Goal: Check status: Check status

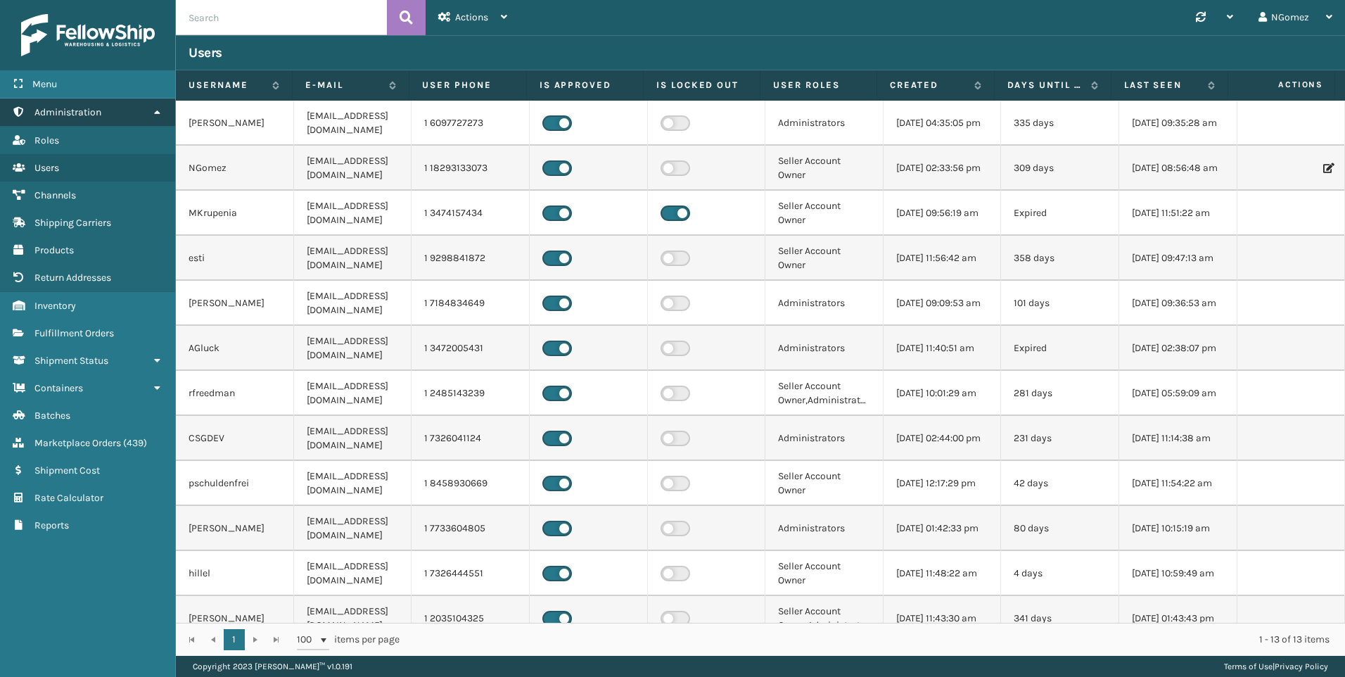
click at [100, 114] on span "Administration" at bounding box center [67, 112] width 67 height 12
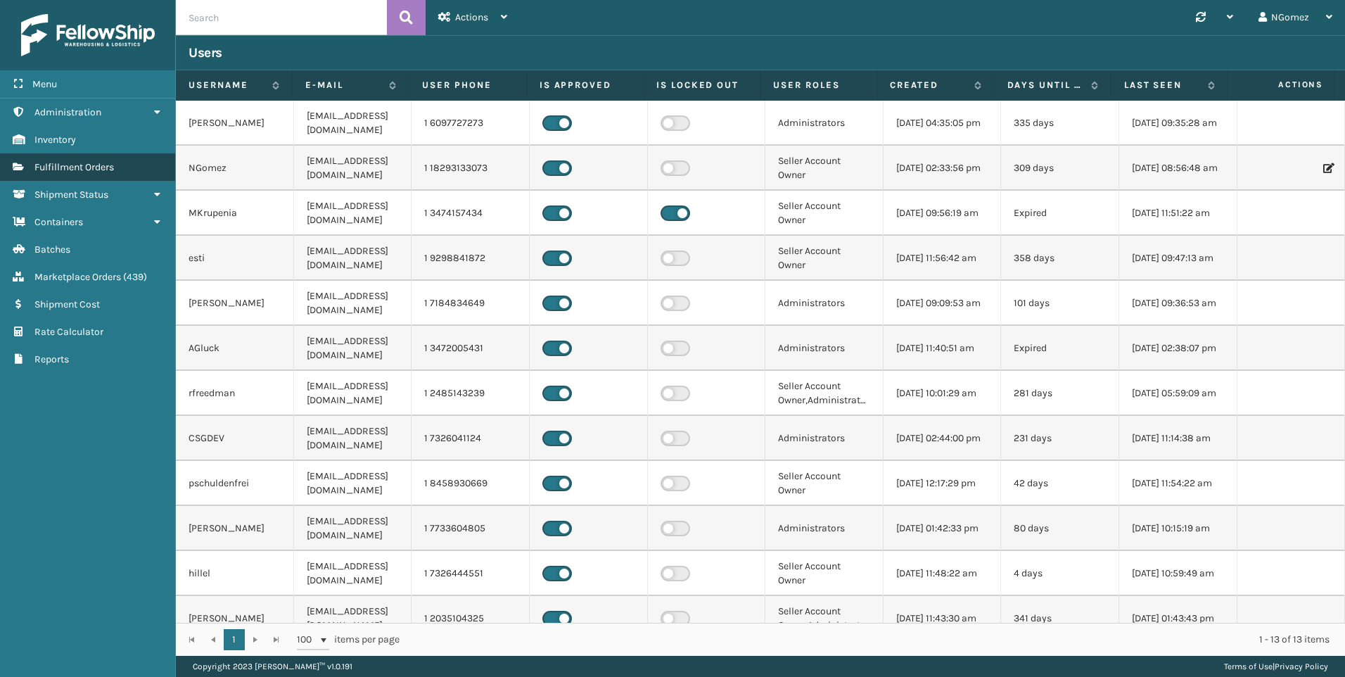
click at [103, 170] on span "Fulfillment Orders" at bounding box center [74, 167] width 80 height 12
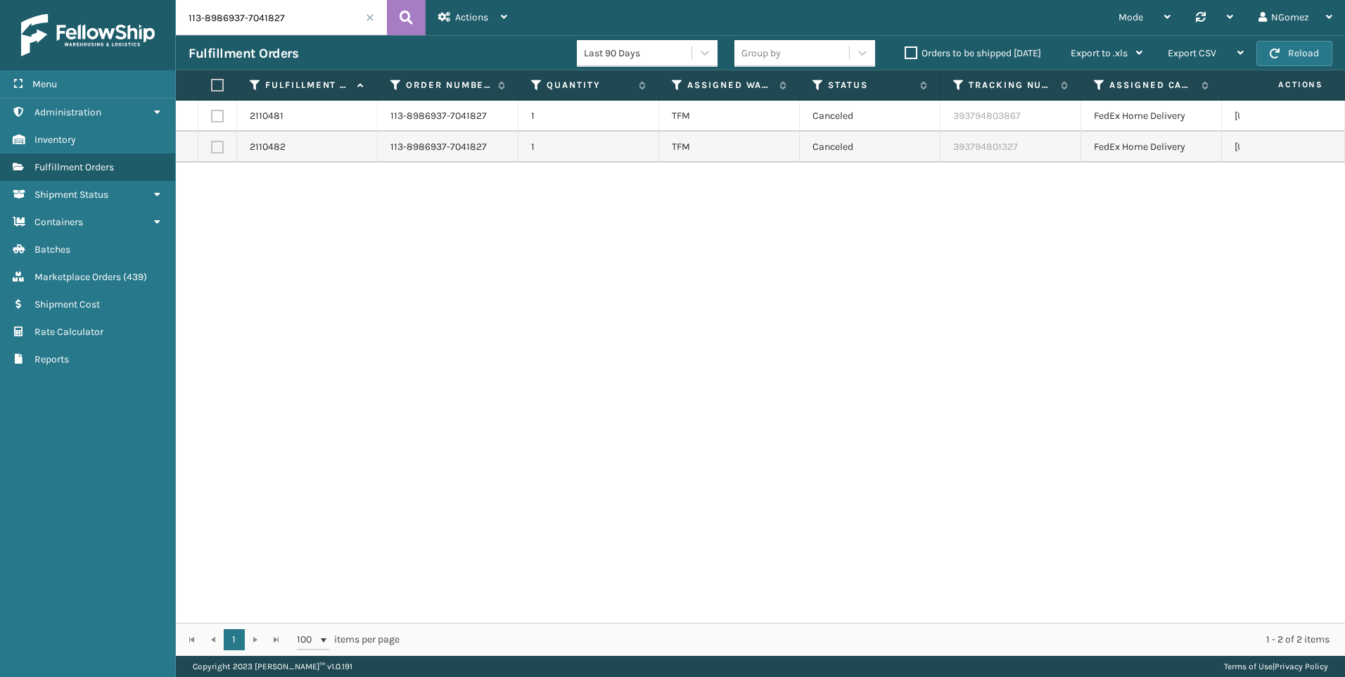
click at [270, 17] on input "113-8986937-7041827" at bounding box center [281, 17] width 211 height 35
click at [115, 267] on link "Marketplace Orders ( 439 )" at bounding box center [87, 276] width 175 height 27
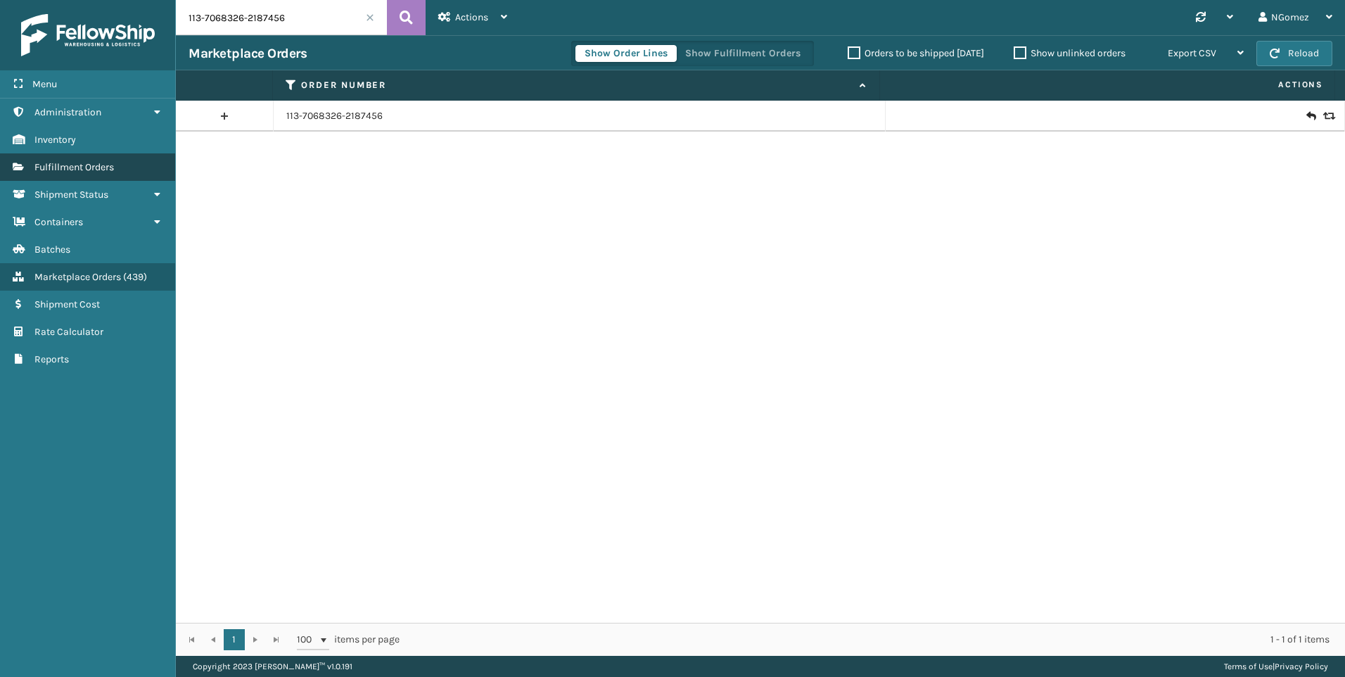
click at [110, 162] on span "Fulfillment Orders" at bounding box center [74, 167] width 80 height 12
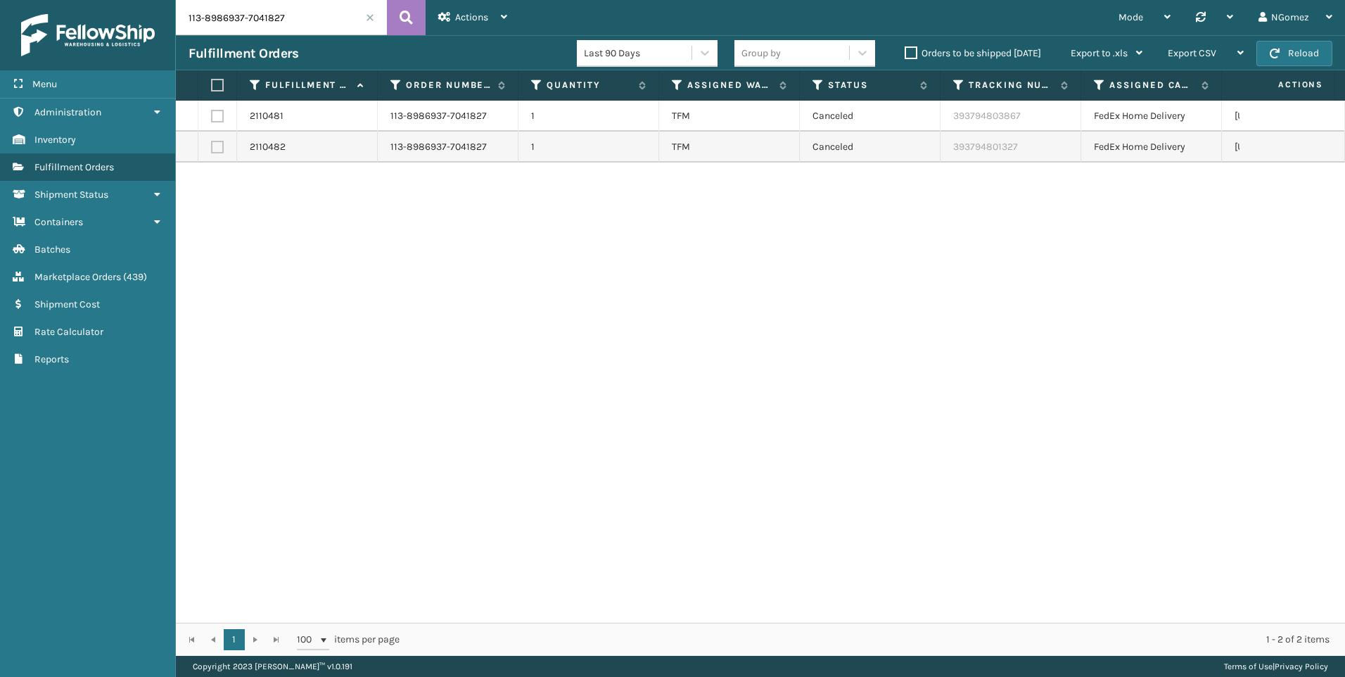
click at [236, 22] on input "113-8986937-7041827" at bounding box center [281, 17] width 211 height 35
click at [279, 11] on input "113-8986937-7041827" at bounding box center [281, 17] width 211 height 35
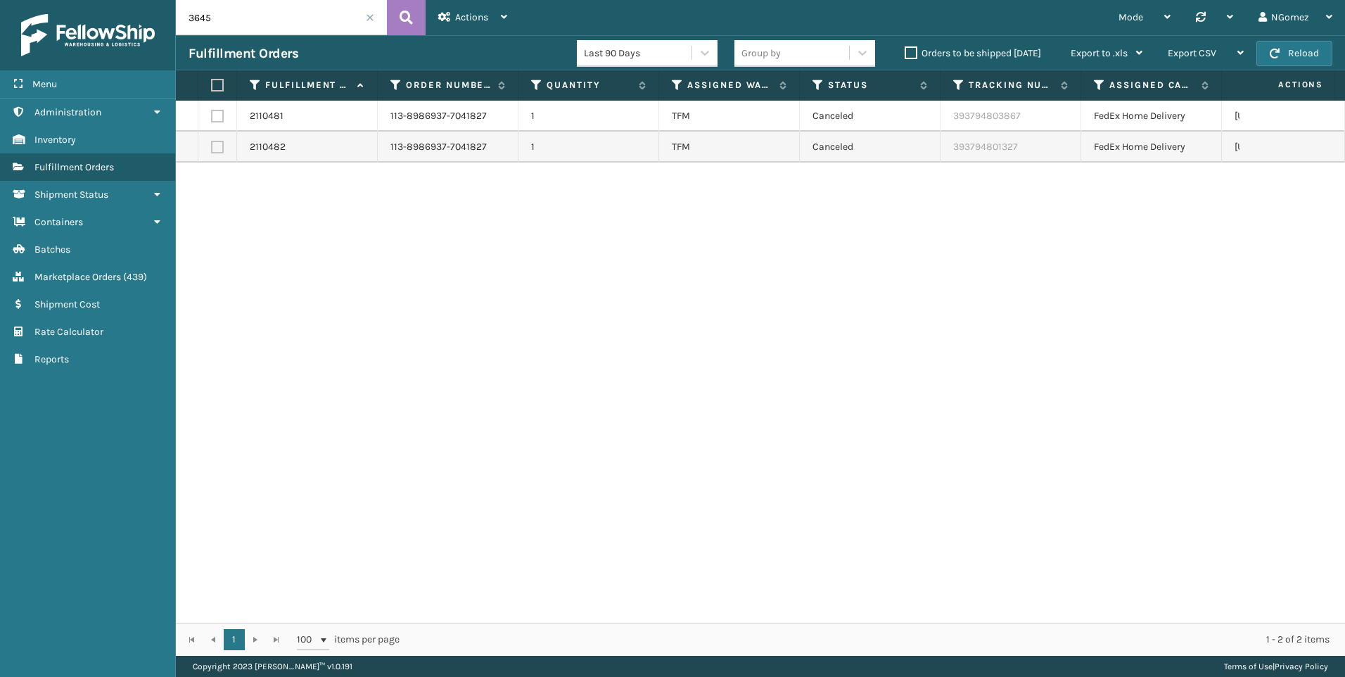
type input "3645"
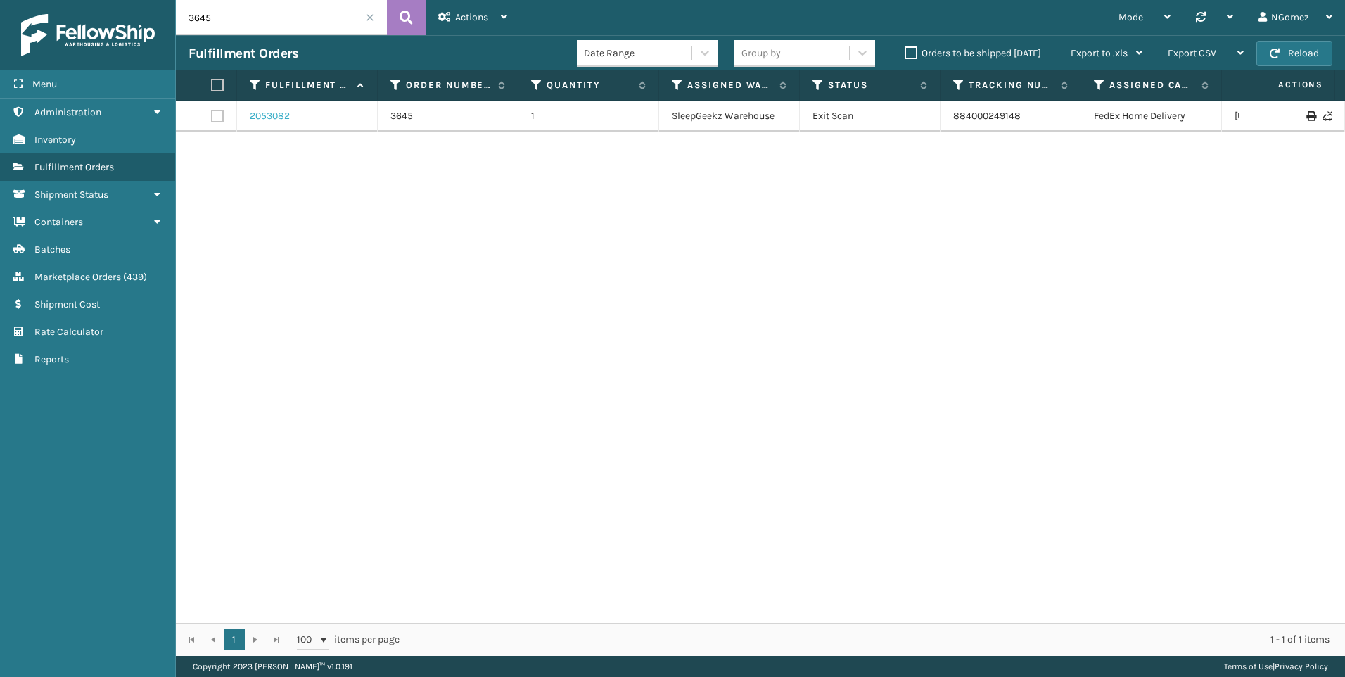
click at [281, 115] on link "2053082" at bounding box center [270, 116] width 40 height 14
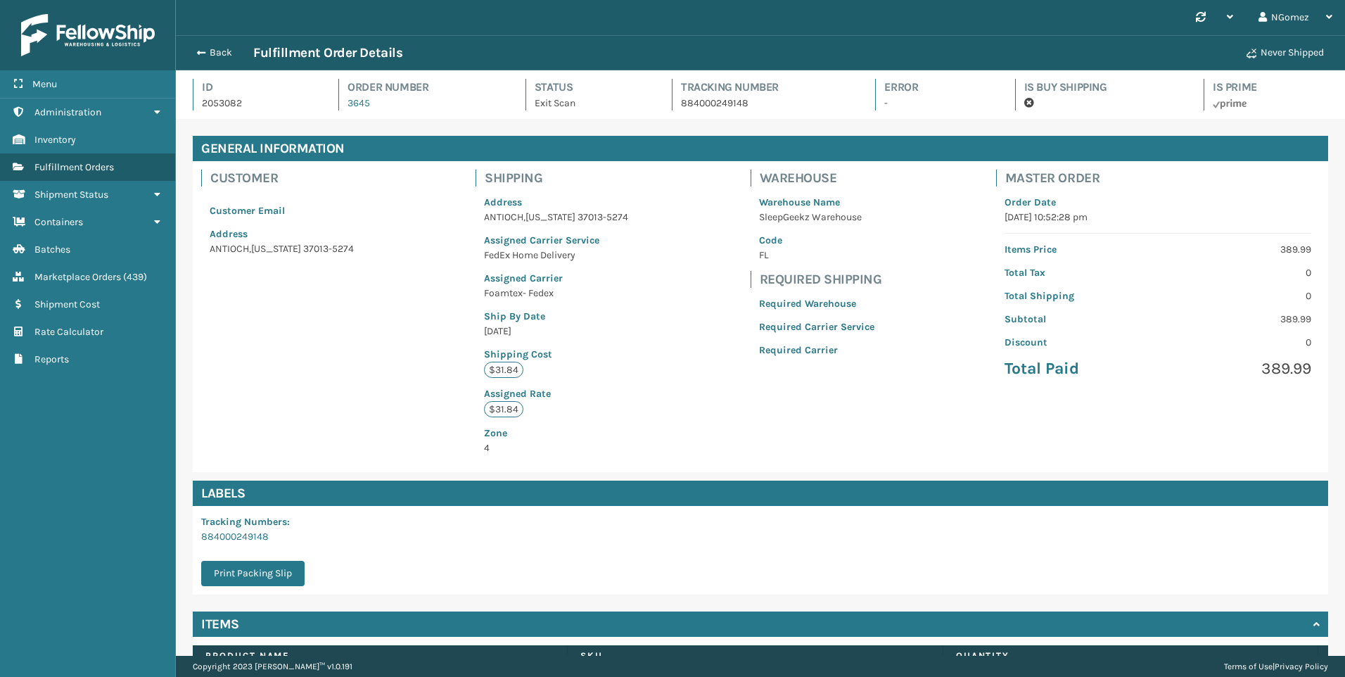
scroll to position [34, 1169]
